Goal: Find specific page/section: Find specific page/section

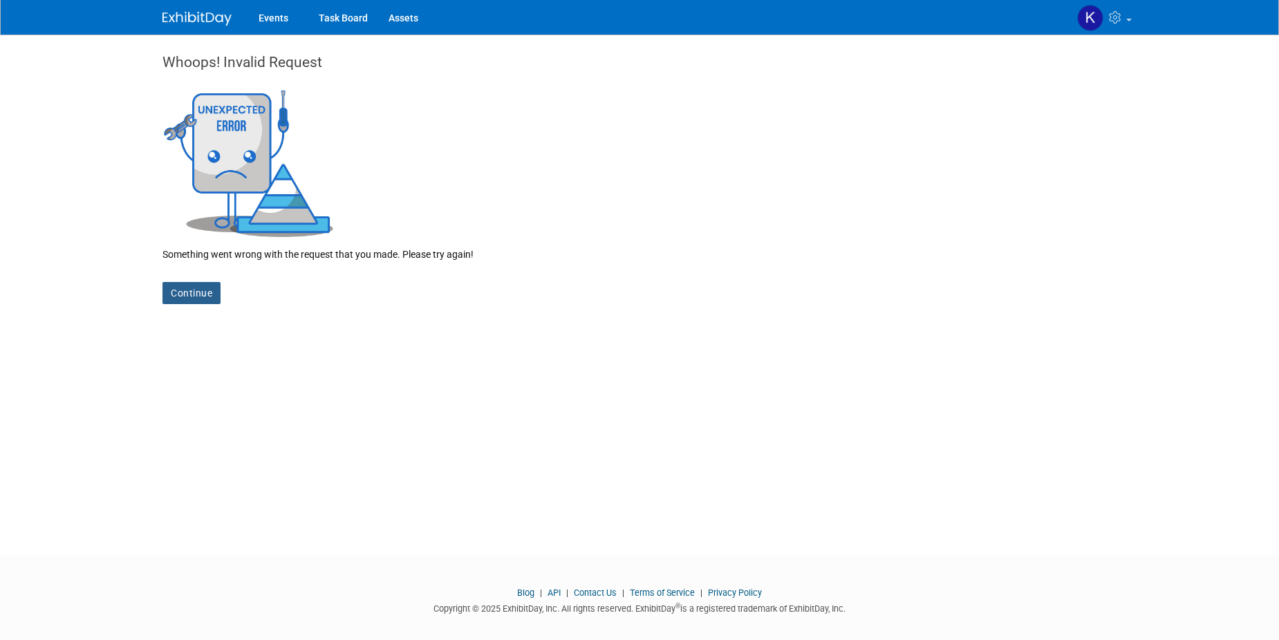
click at [176, 291] on link "Continue" at bounding box center [192, 293] width 58 height 22
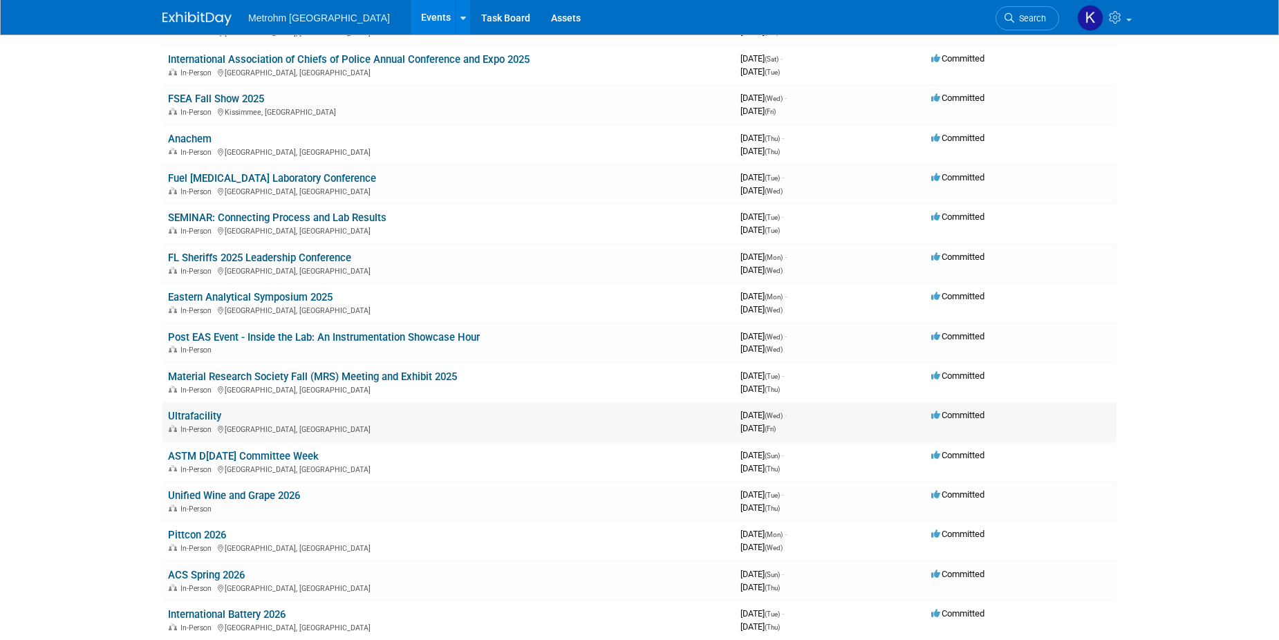
scroll to position [207, 0]
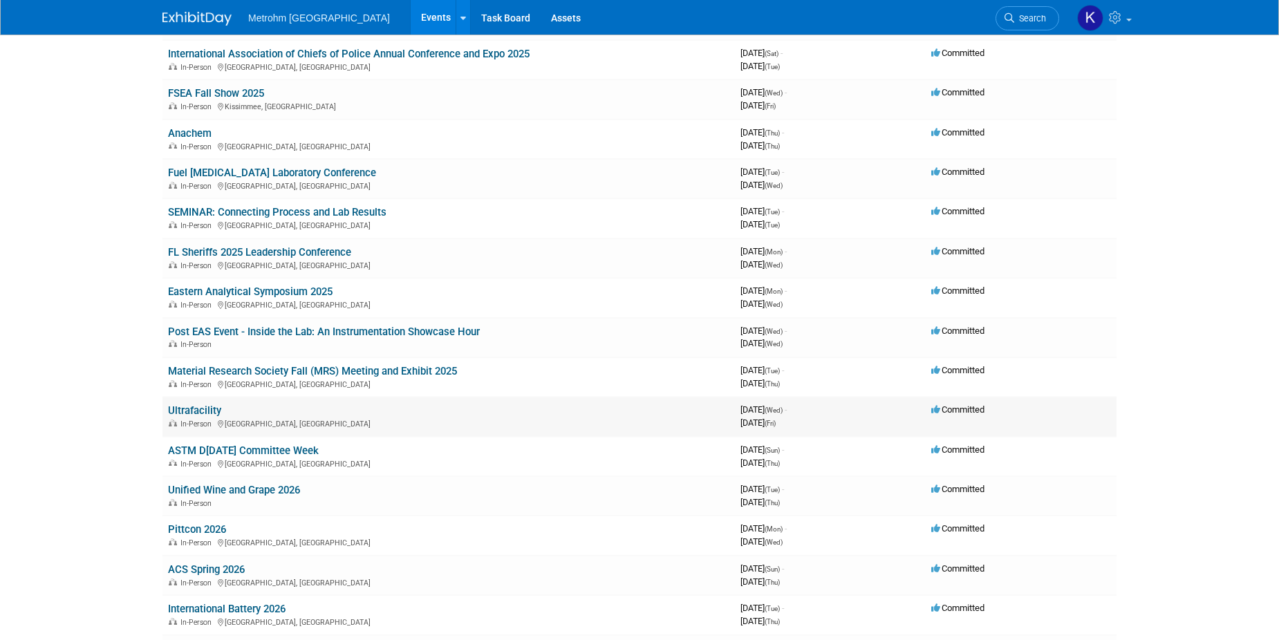
click at [205, 407] on link "Ultrafacility" at bounding box center [194, 411] width 53 height 12
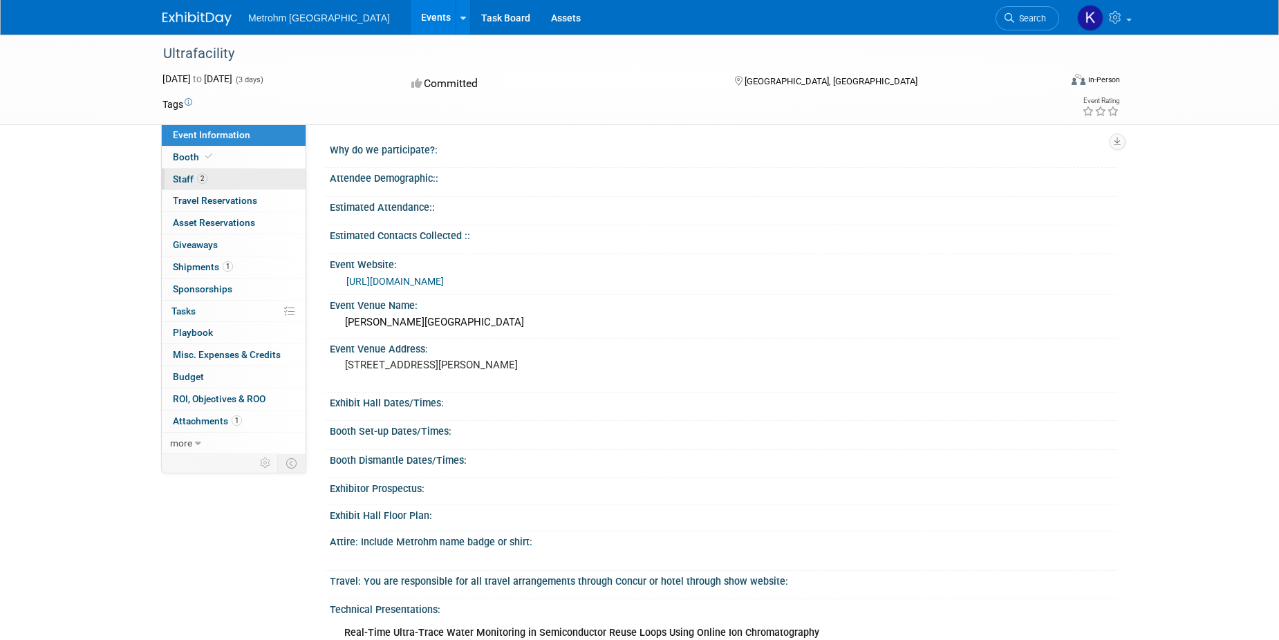
click at [185, 180] on span "Staff 2" at bounding box center [190, 179] width 35 height 11
